Goal: Task Accomplishment & Management: Manage account settings

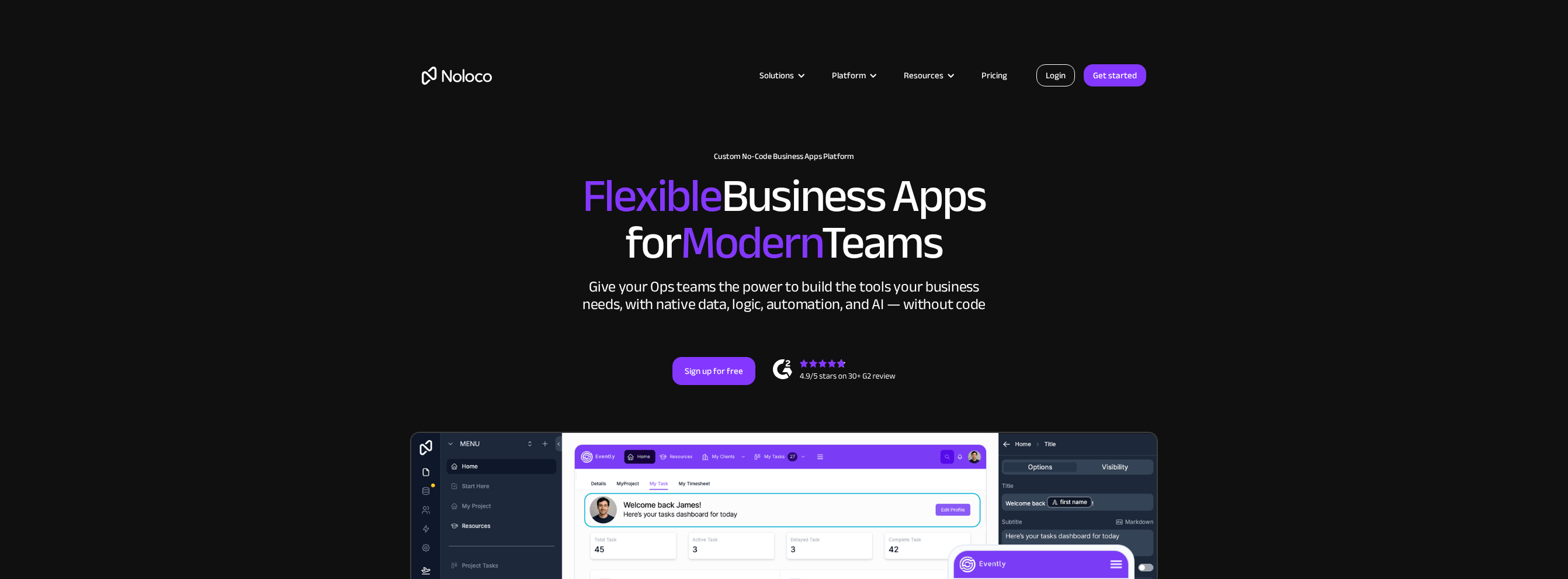
click at [1054, 77] on link "Login" at bounding box center [1056, 76] width 38 height 22
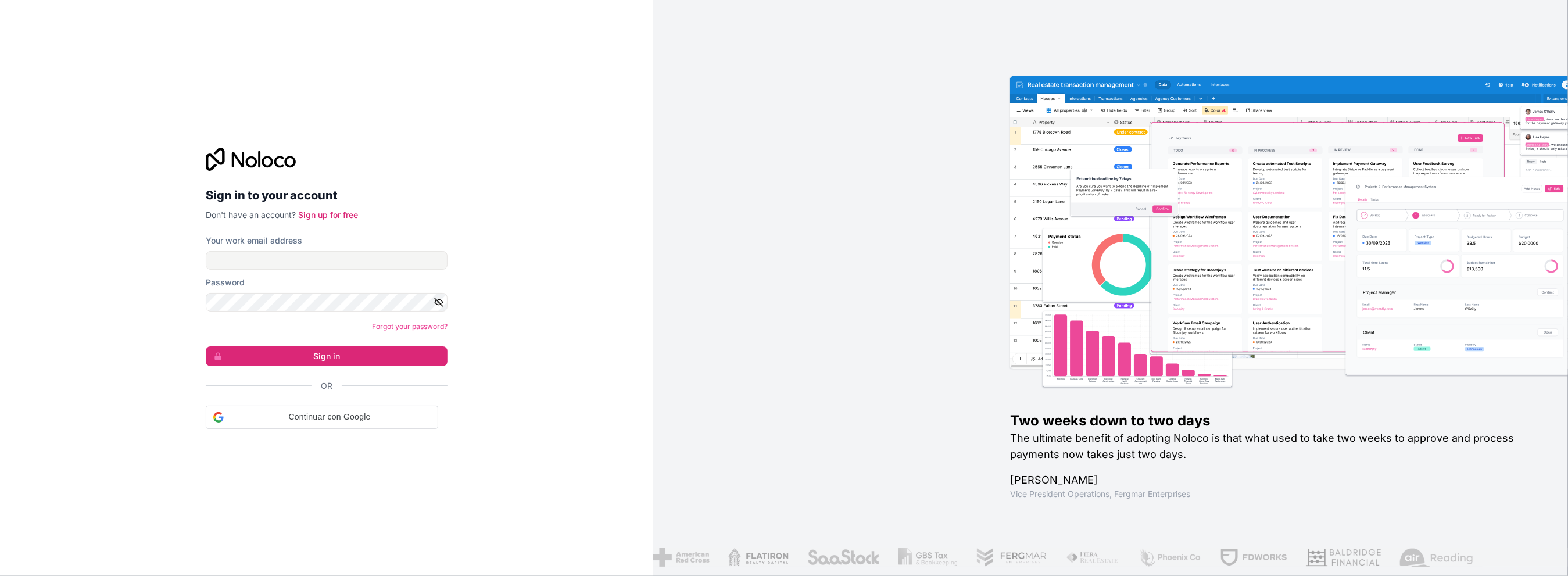
click at [397, 283] on div "Password" at bounding box center [326, 282] width 242 height 12
click at [385, 265] on input "Your work email address" at bounding box center [326, 258] width 242 height 18
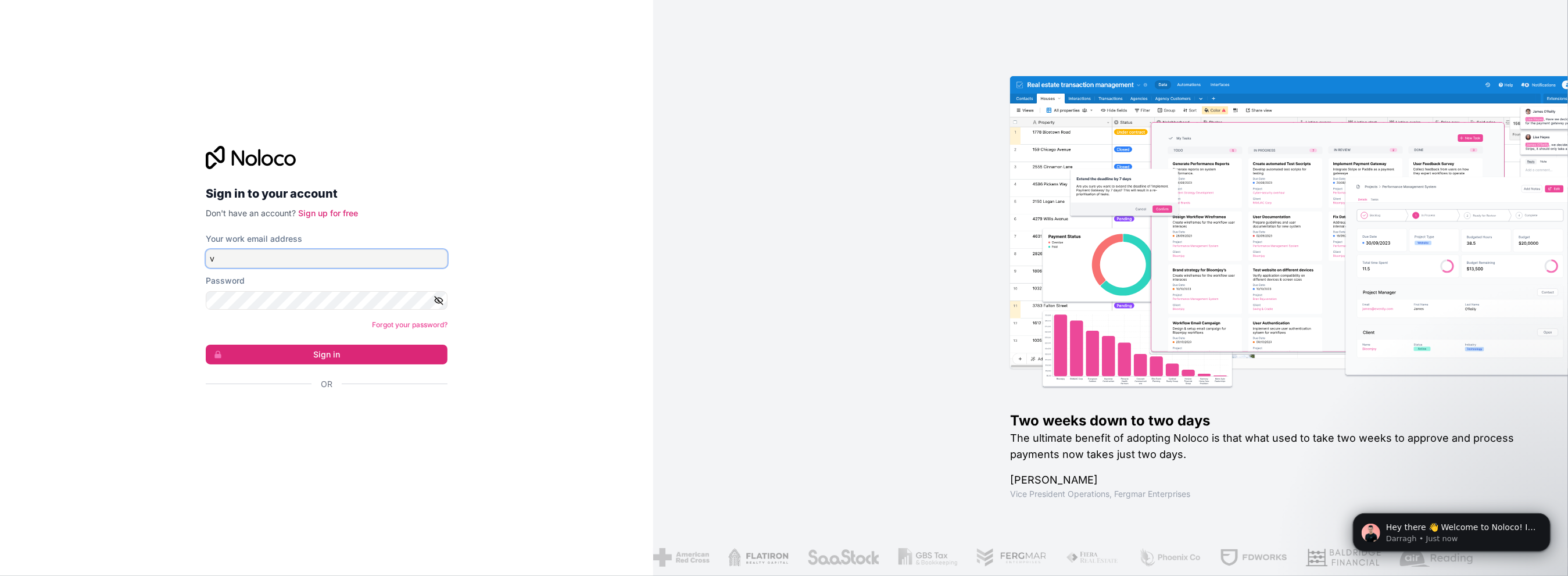
type input "v"
drag, startPoint x: 372, startPoint y: 261, endPoint x: 71, endPoint y: 242, distance: 301.6
click at [96, 243] on div "Sign in to your account Don't have an account? Sign up for free Your work email…" at bounding box center [326, 288] width 653 height 576
paste input "vertechsr"
type input "vertechautomate@vertechsrl.com"
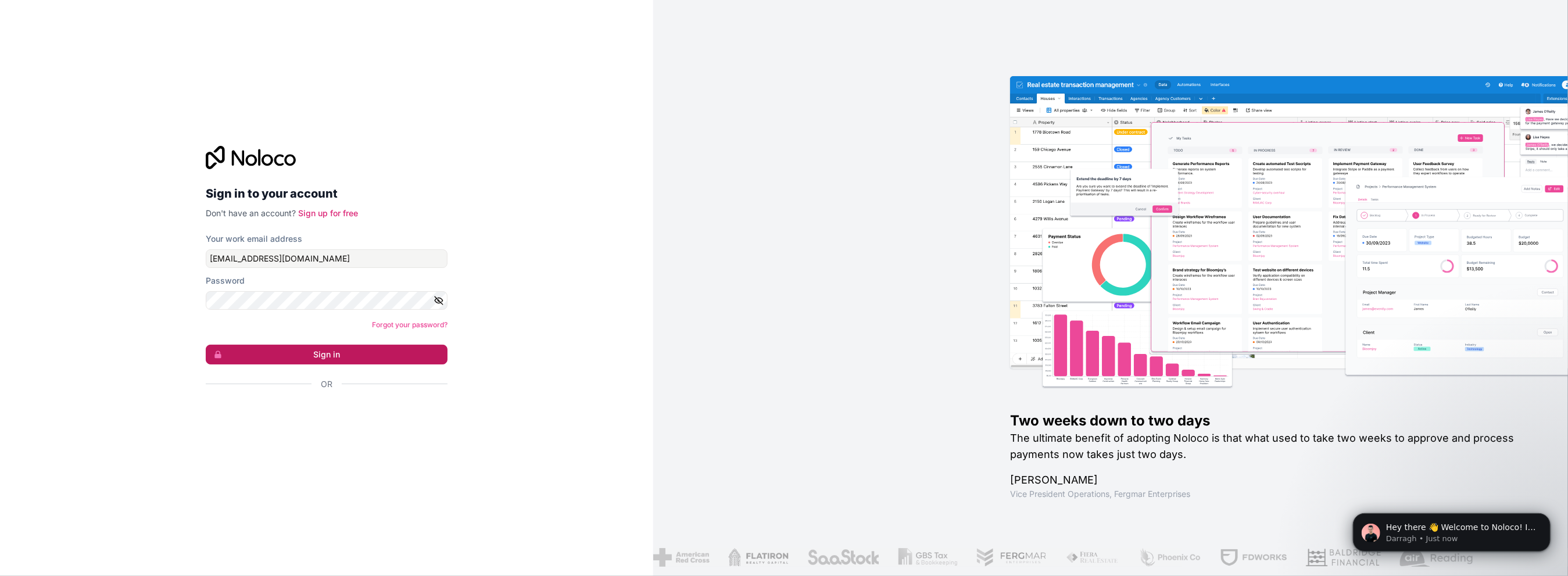
click at [301, 346] on button "Sign in" at bounding box center [326, 354] width 242 height 20
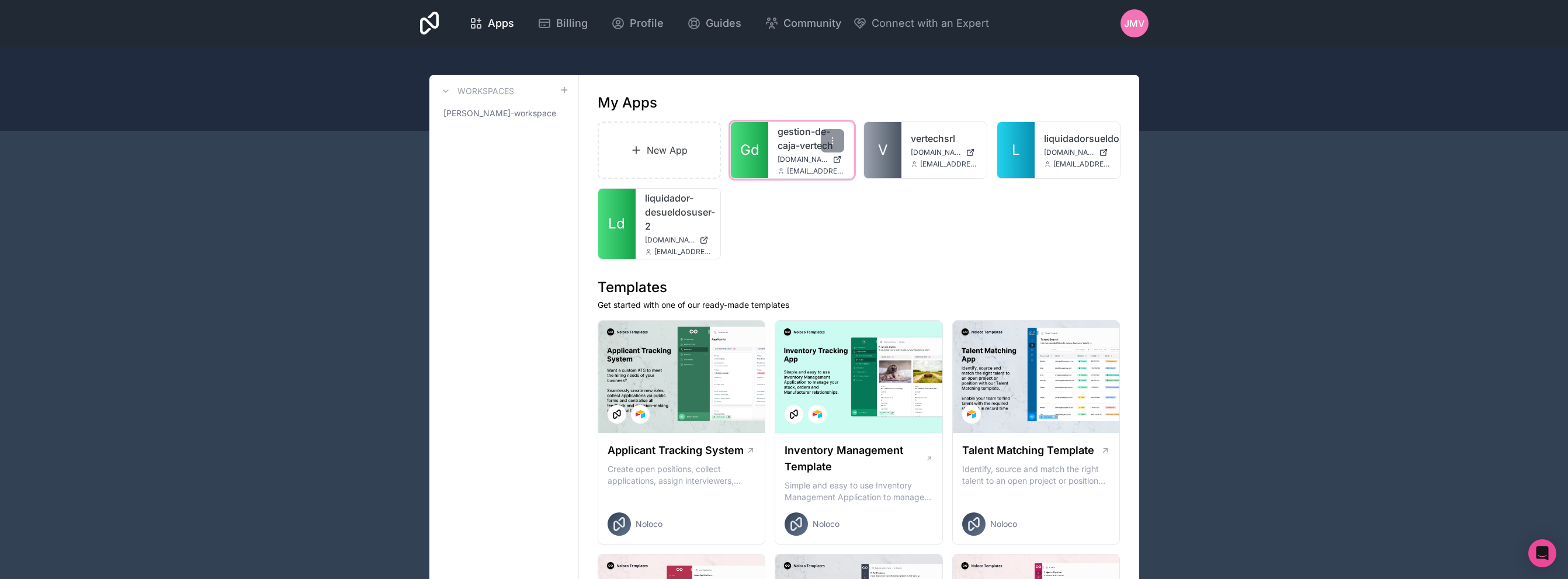
click at [805, 145] on link "gestion-de-caja-vertech" at bounding box center [810, 138] width 66 height 28
